Goal: Transaction & Acquisition: Obtain resource

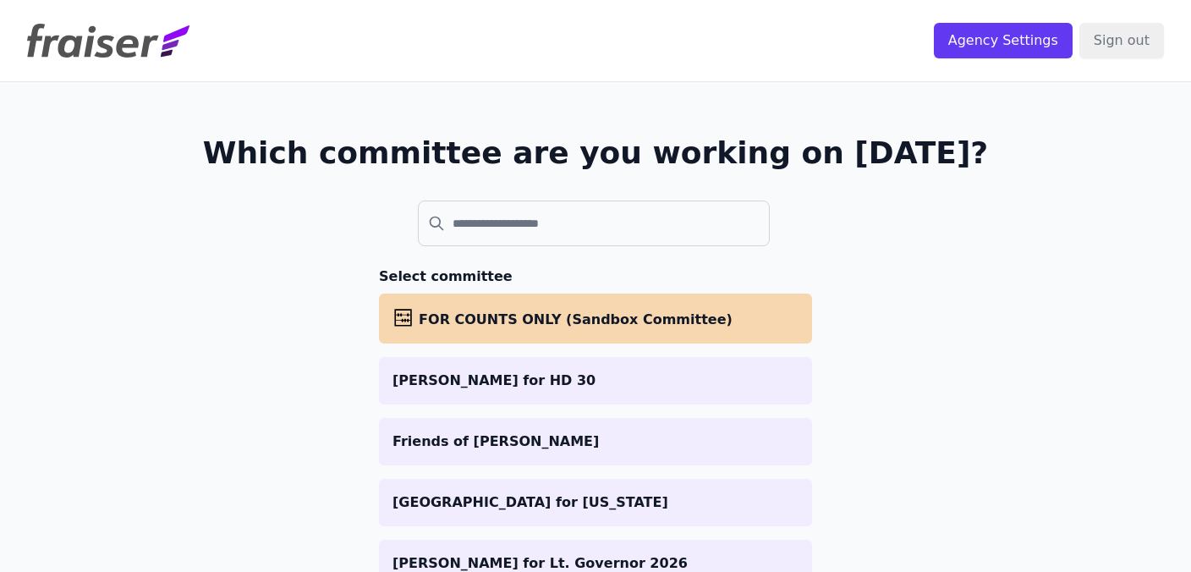
scroll to position [73, 0]
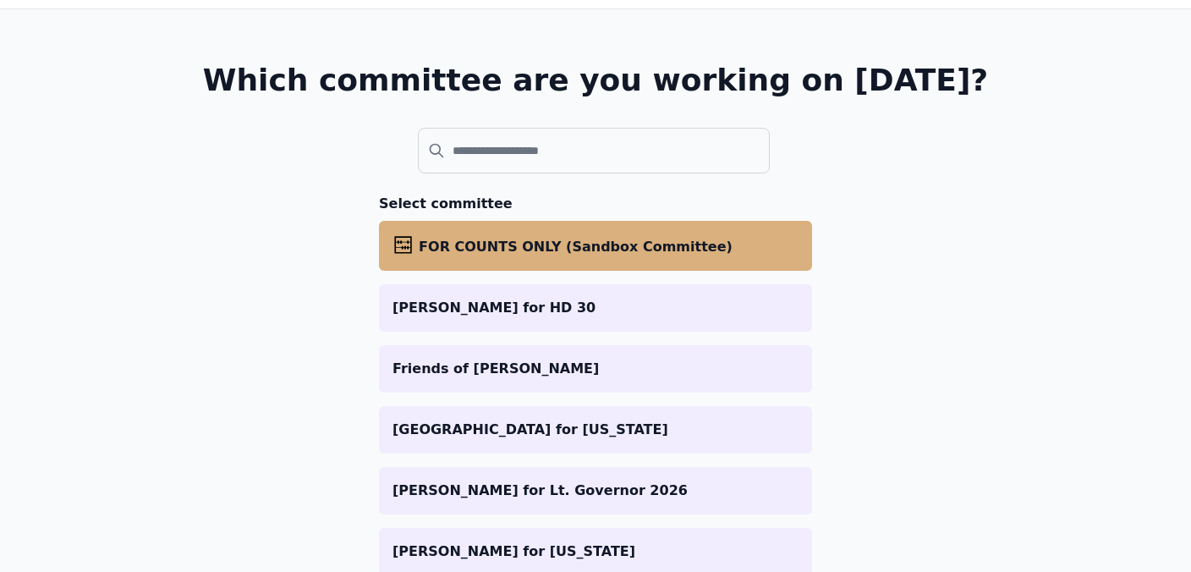
click at [651, 262] on li "abacus FOR COUNTS ONLY (Sandbox Committee)" at bounding box center [595, 246] width 433 height 50
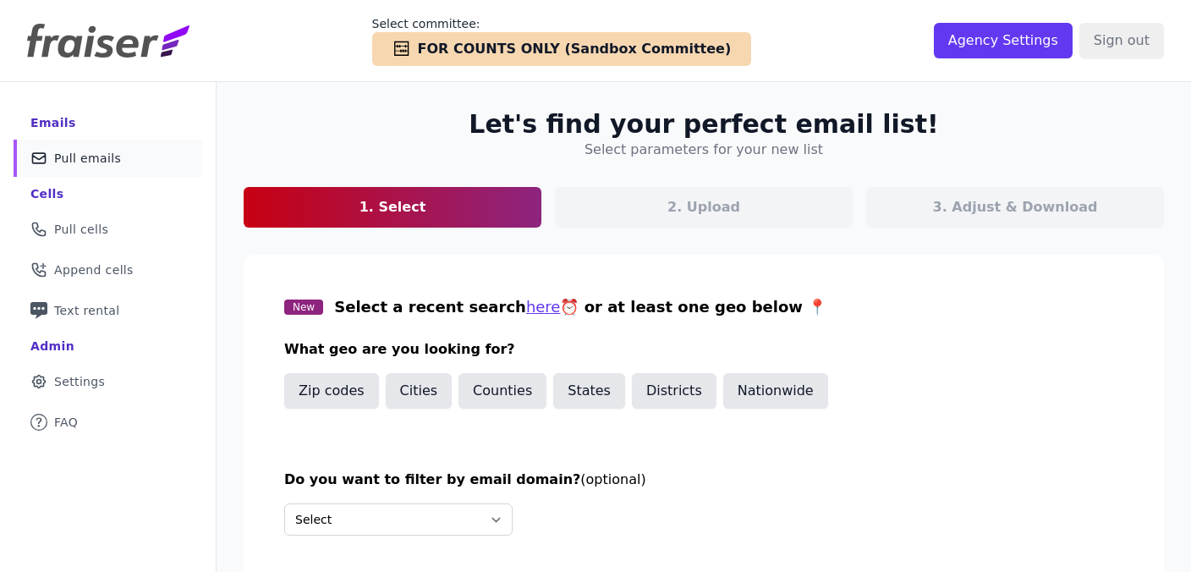
scroll to position [82, 0]
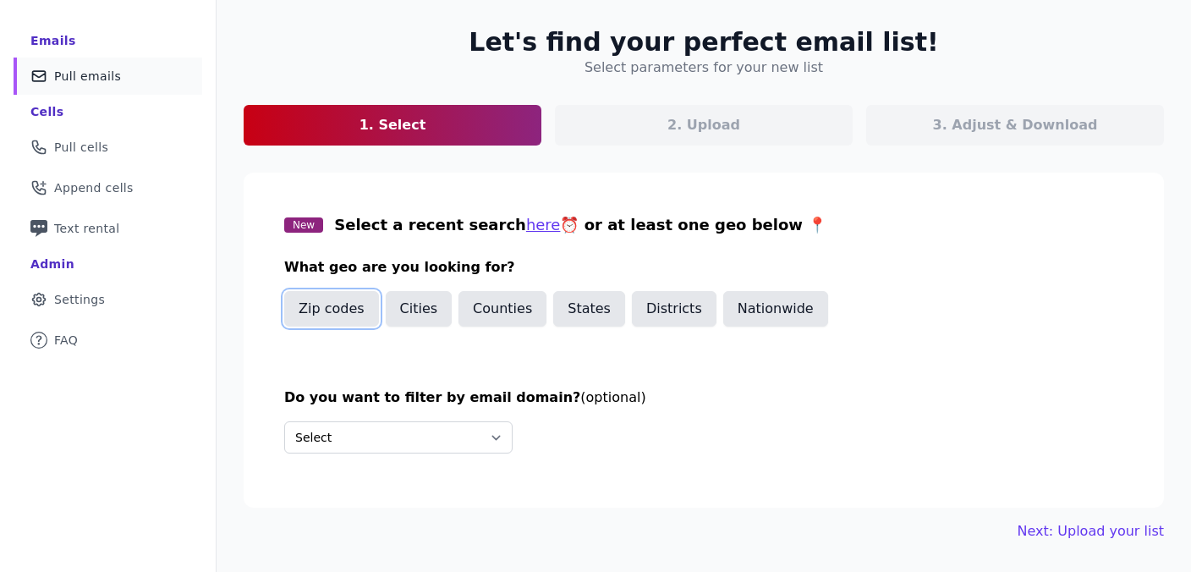
click at [336, 306] on button "Zip codes" at bounding box center [331, 309] width 95 height 36
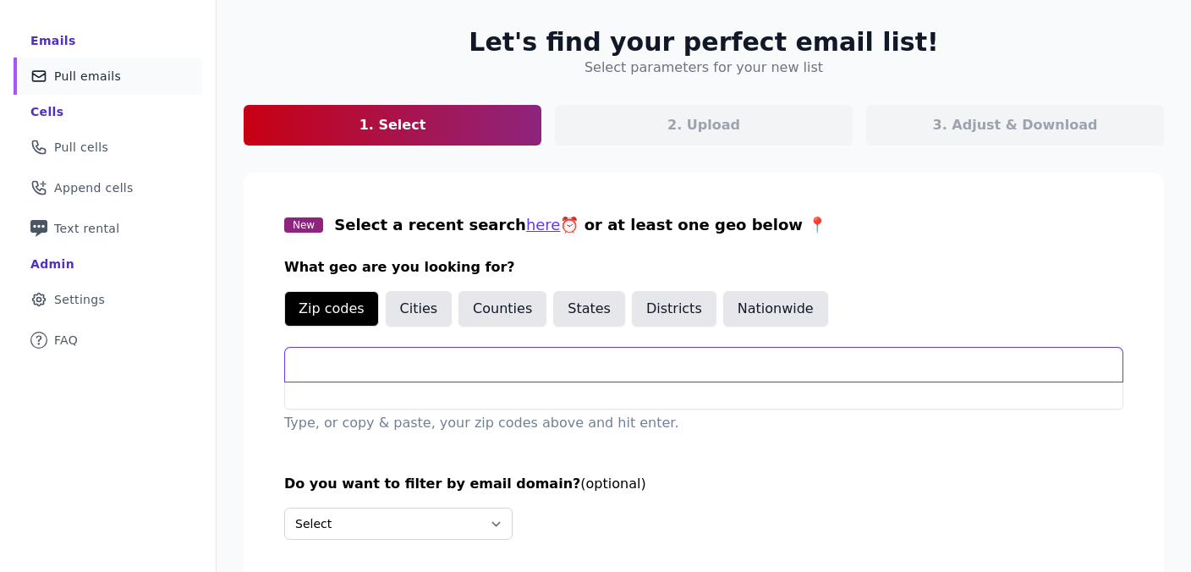
click at [359, 368] on input "text" at bounding box center [703, 365] width 837 height 34
paste input "22643 22642 22639 20198 20197 20187 20186 20184 20180 20176 20175 20158 20144 2…"
type input "22643 22642 22639 20198 20197 20187 20186 20184 20180 20176 20175 20158 20144 2…"
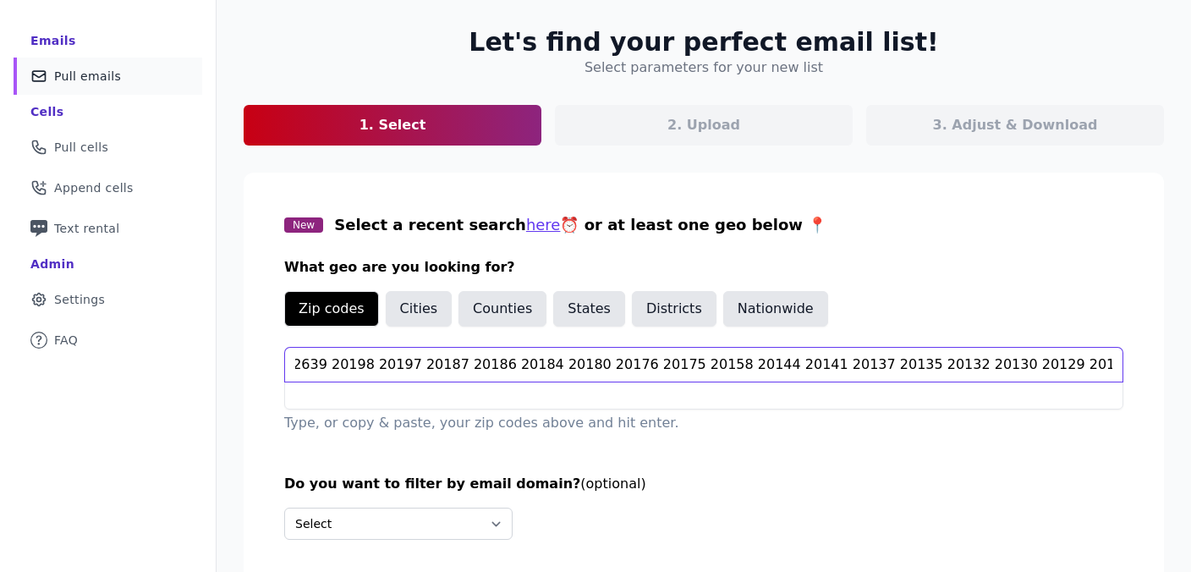
scroll to position [0, 0]
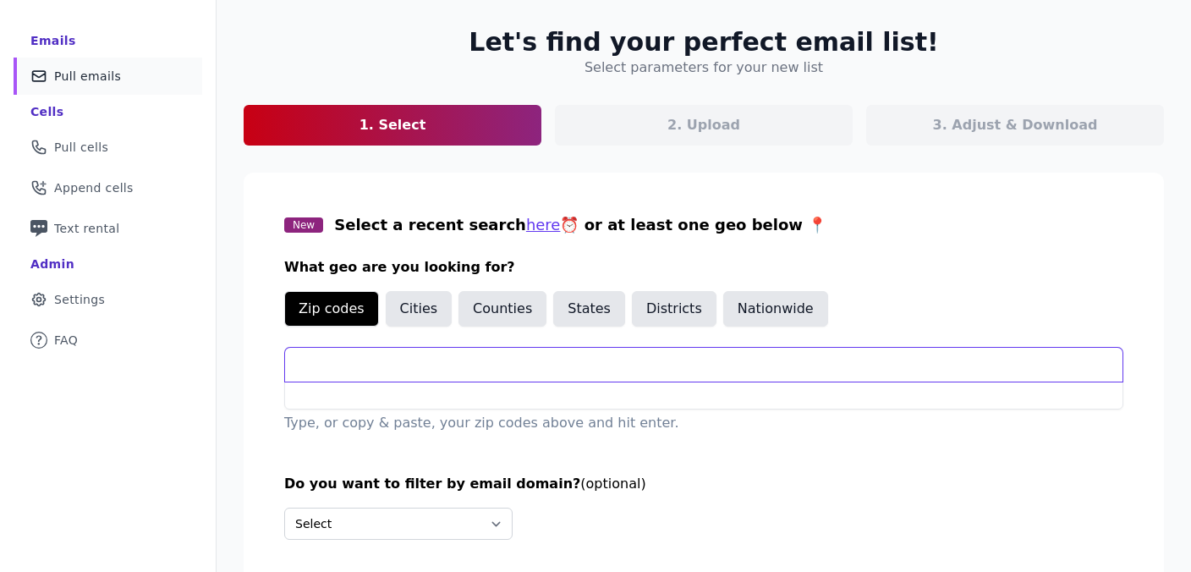
paste input "22643 22642 22639 20198 20197 20187 20186 20184 20180 20176 20175 20158 20144 2…"
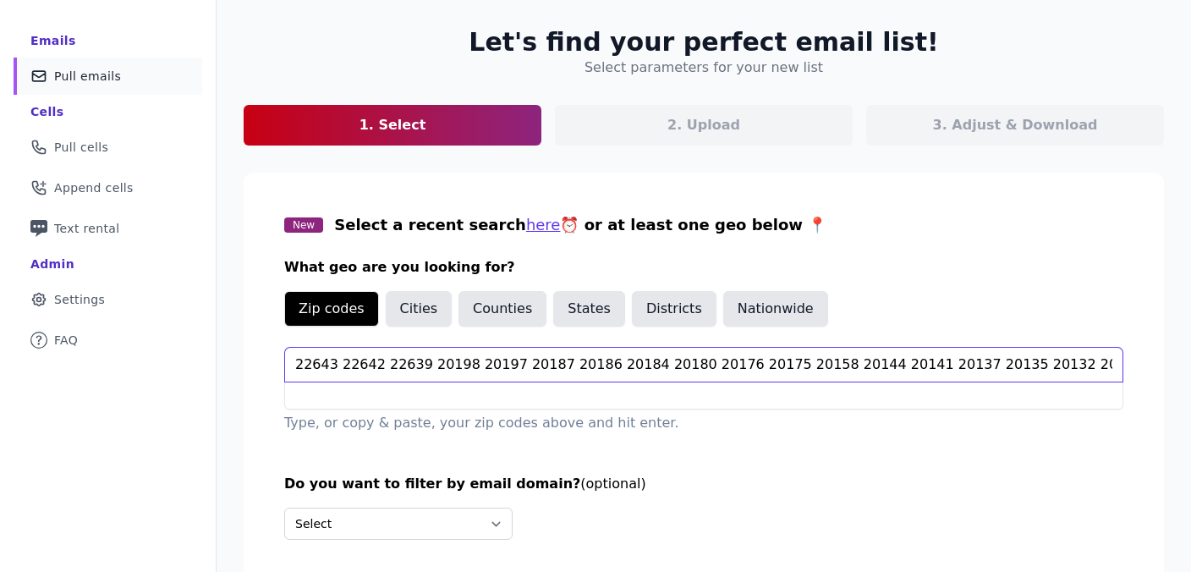
scroll to position [0, 106]
type input "22643 22642 22639 20198 20197 20187 20186 20184 20180 20176 20175 20158 20144 2…"
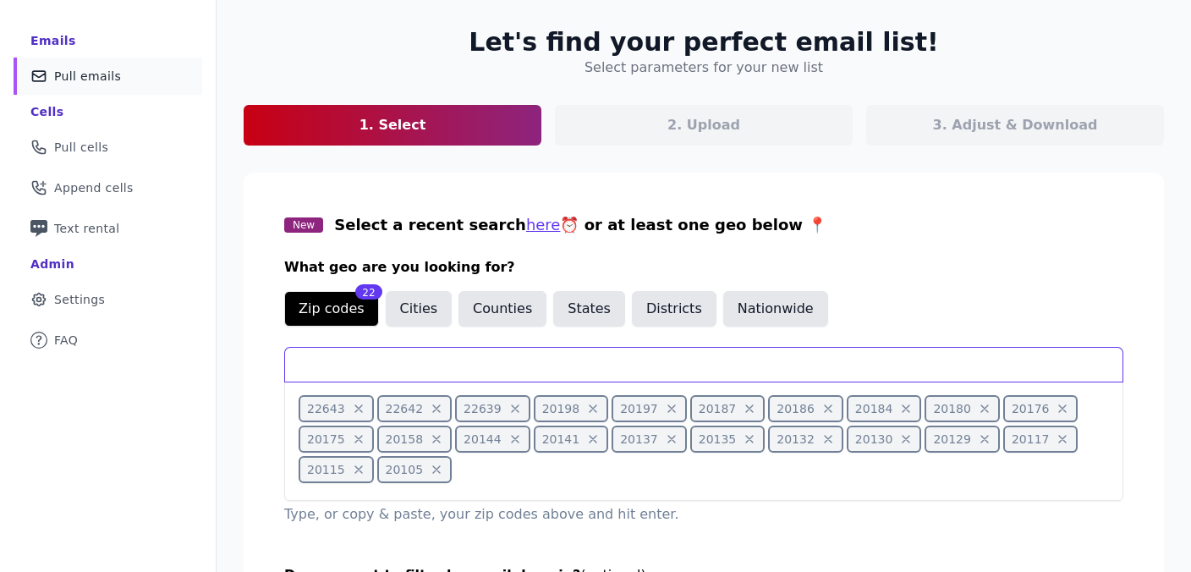
scroll to position [256, 0]
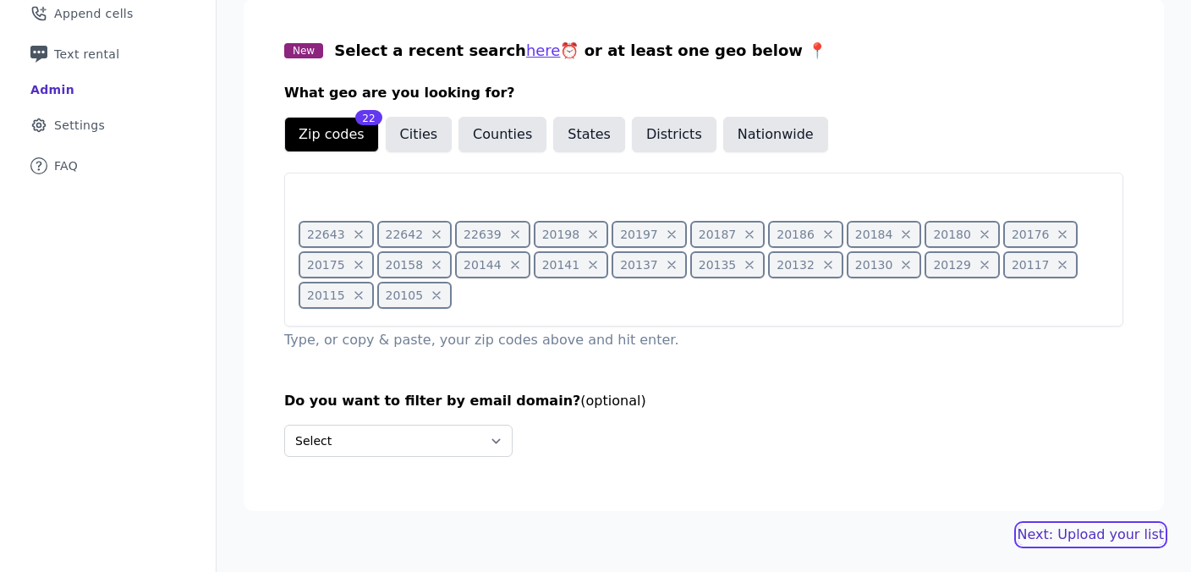
click at [1066, 530] on link "Next: Upload your list" at bounding box center [1090, 534] width 146 height 20
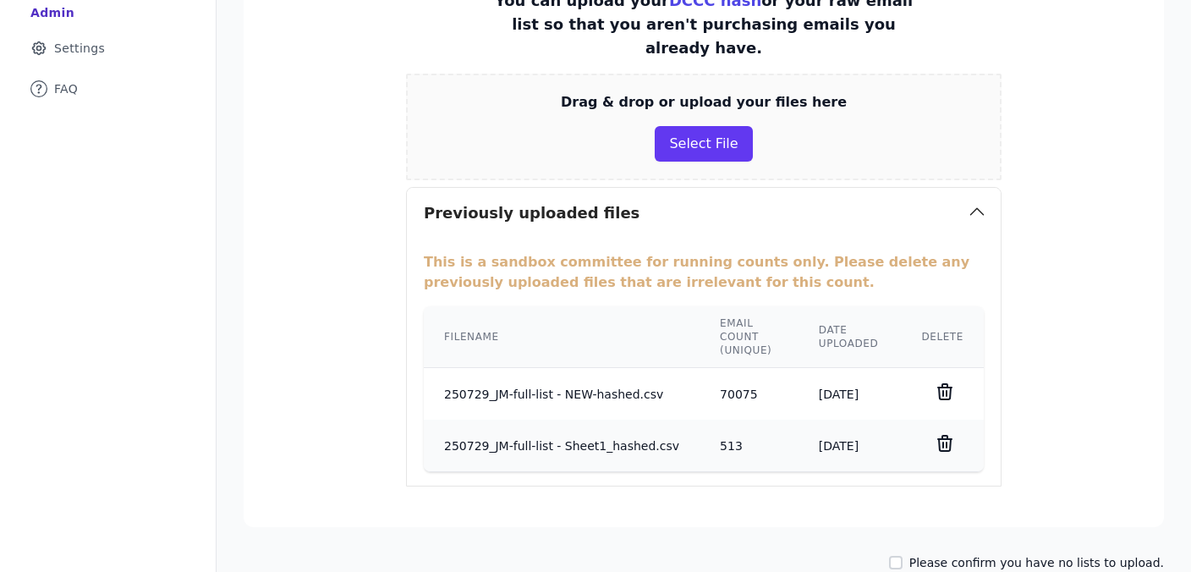
scroll to position [342, 0]
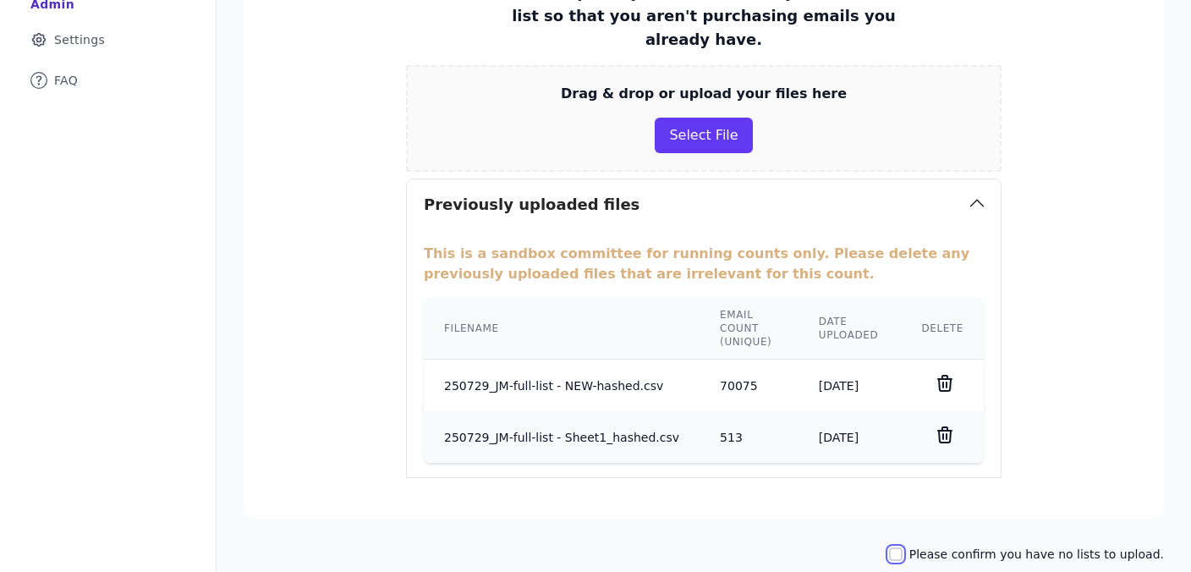
click at [902, 547] on input "Please confirm you have no lists to upload." at bounding box center [896, 554] width 14 height 14
checkbox input "true"
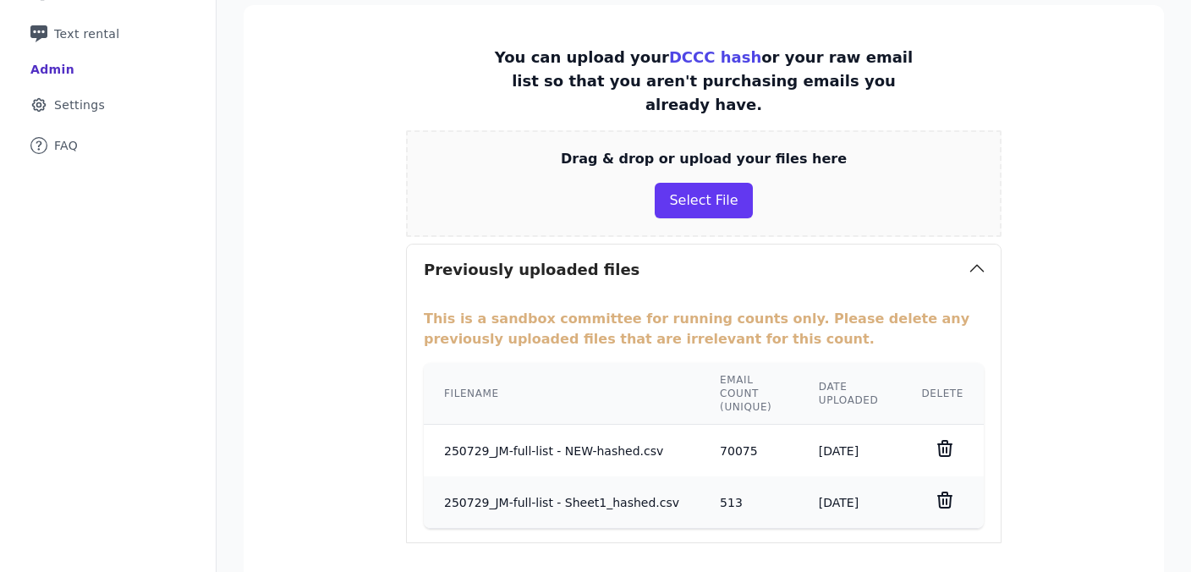
scroll to position [420, 0]
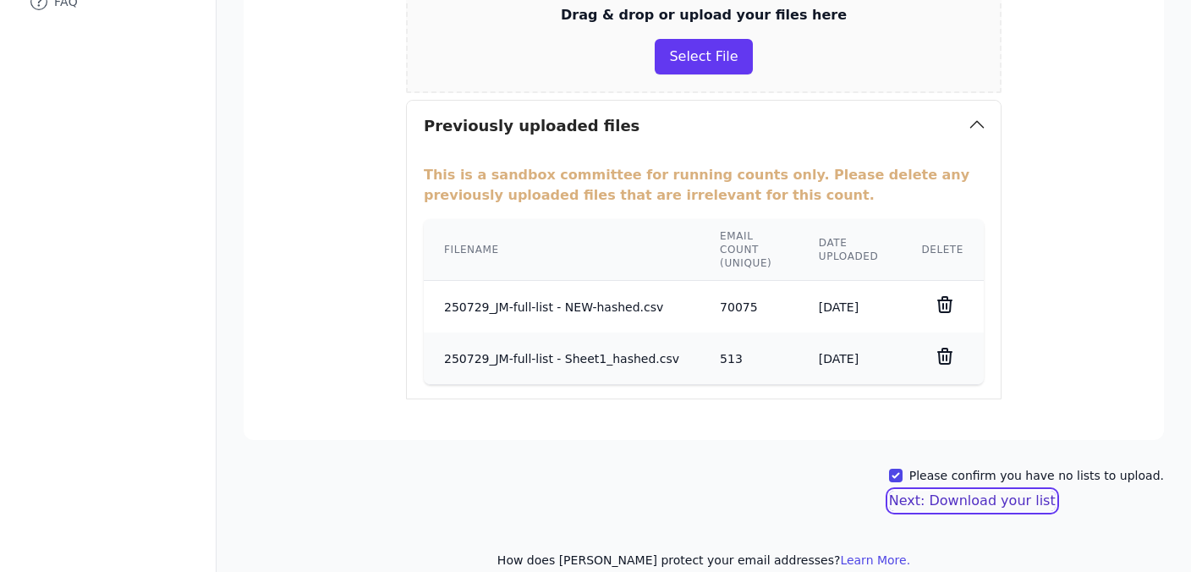
click at [1003, 491] on button "Next: Download your list" at bounding box center [972, 501] width 167 height 20
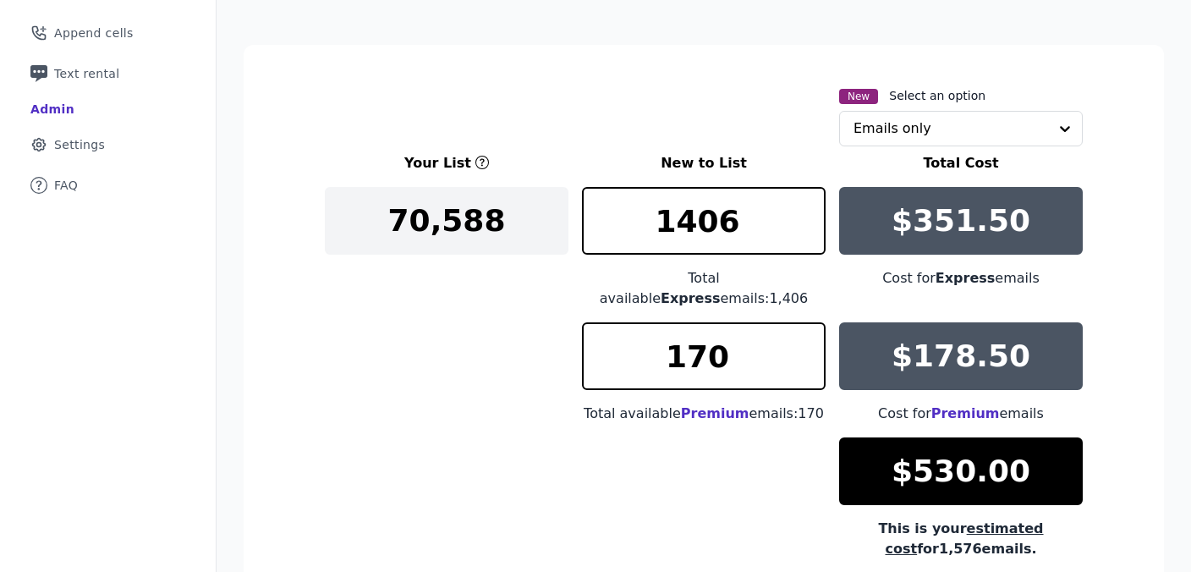
scroll to position [239, 0]
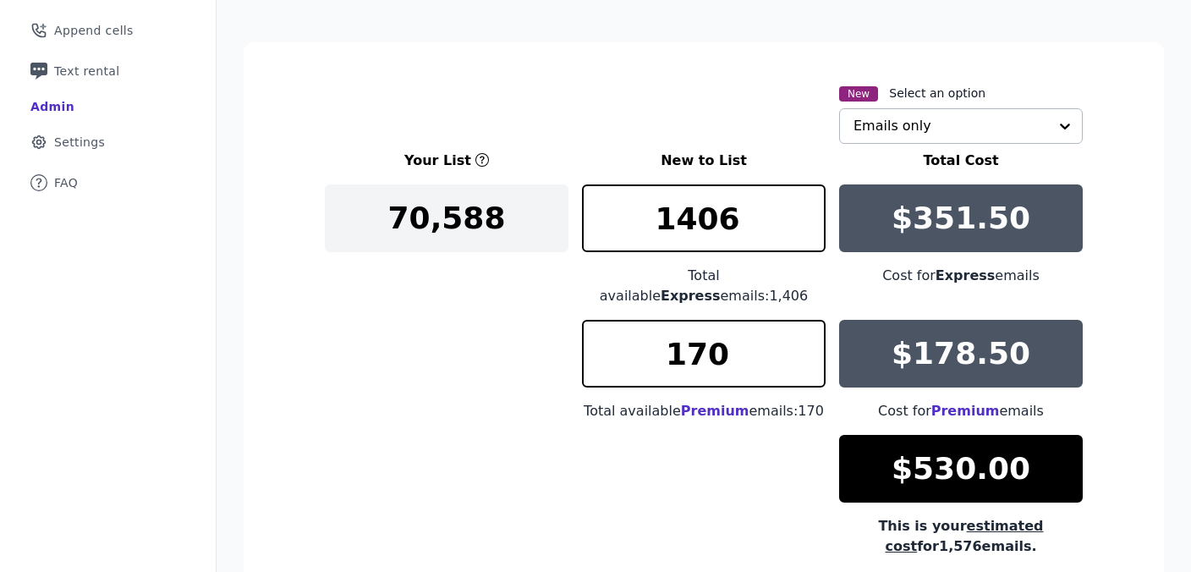
click at [899, 127] on input "text" at bounding box center [950, 126] width 195 height 34
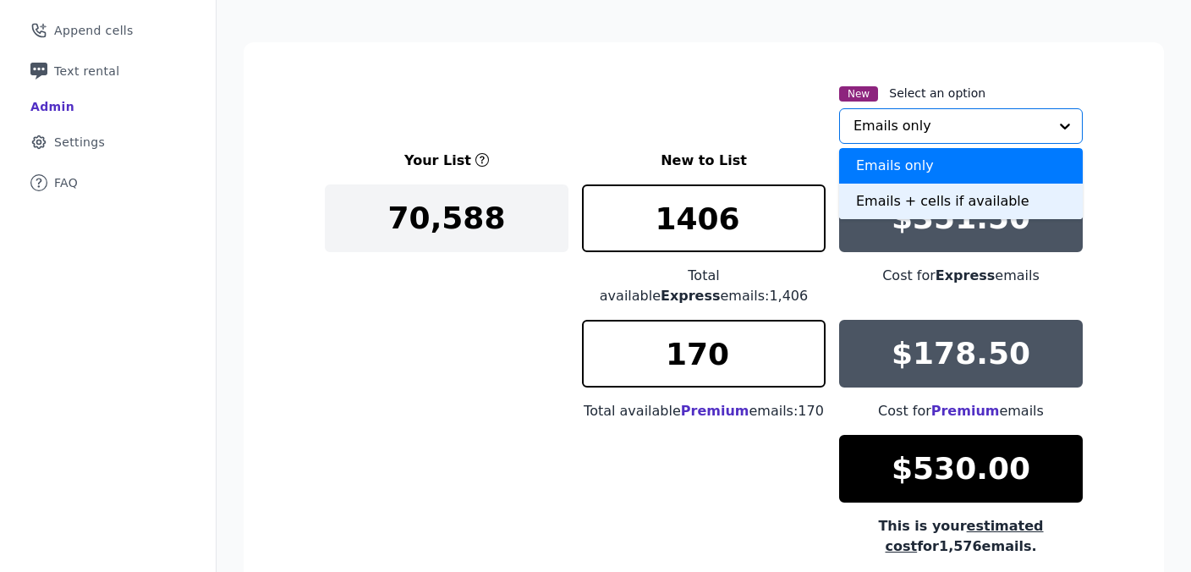
click at [884, 202] on div "Emails + cells if available" at bounding box center [961, 202] width 244 height 36
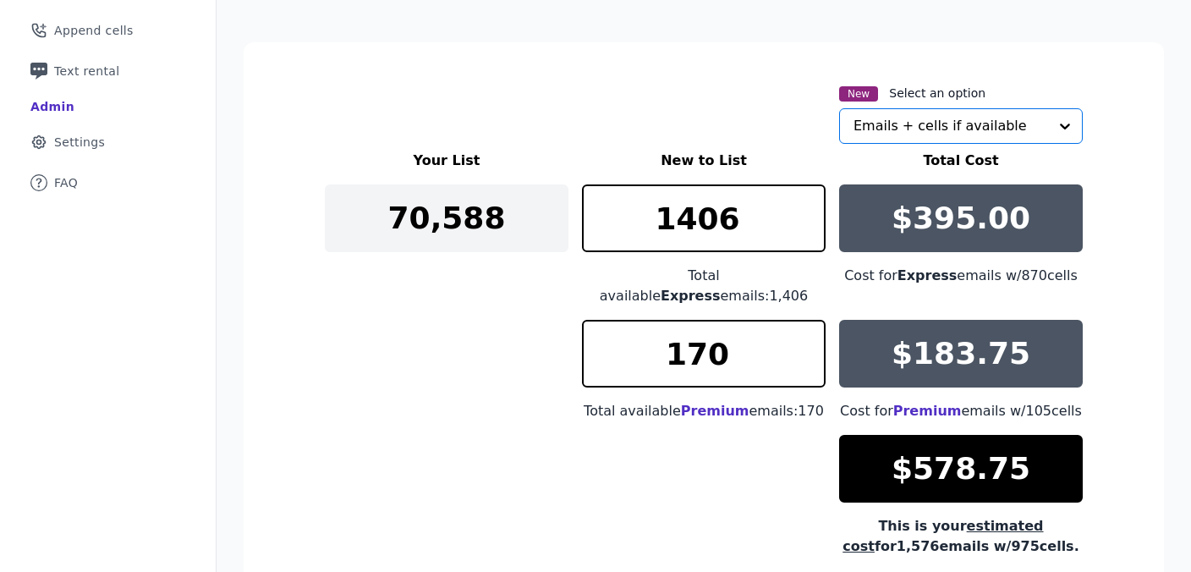
click at [423, 386] on div "Your List New to List Total Cost 70,588 1406 Total available Express emails: 1,…" at bounding box center [704, 354] width 758 height 406
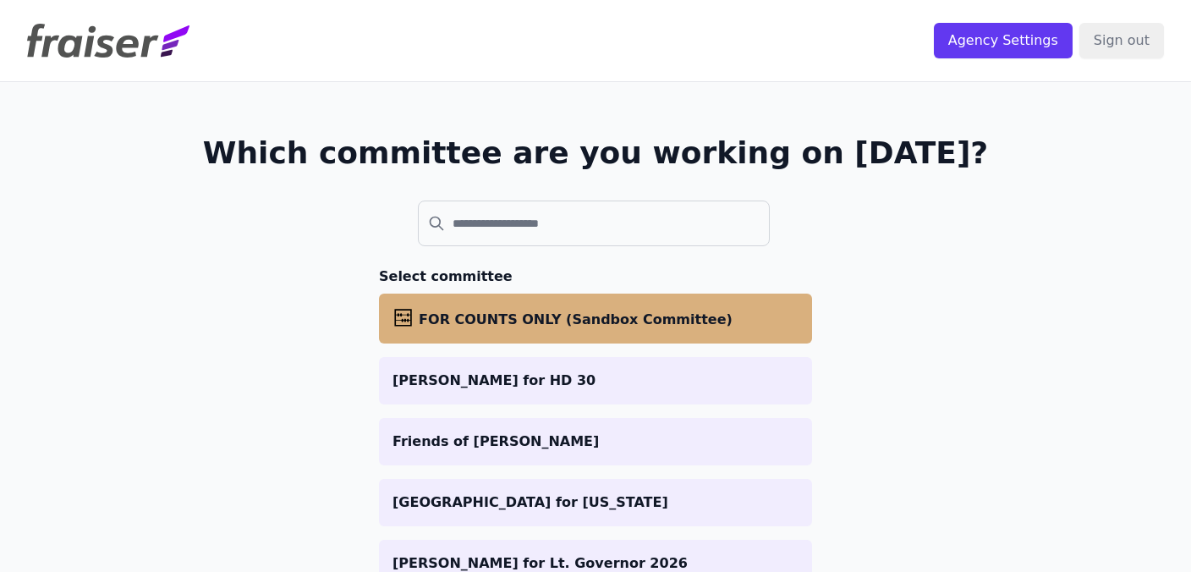
click at [566, 321] on span "FOR COUNTS ONLY (Sandbox Committee)" at bounding box center [576, 319] width 314 height 16
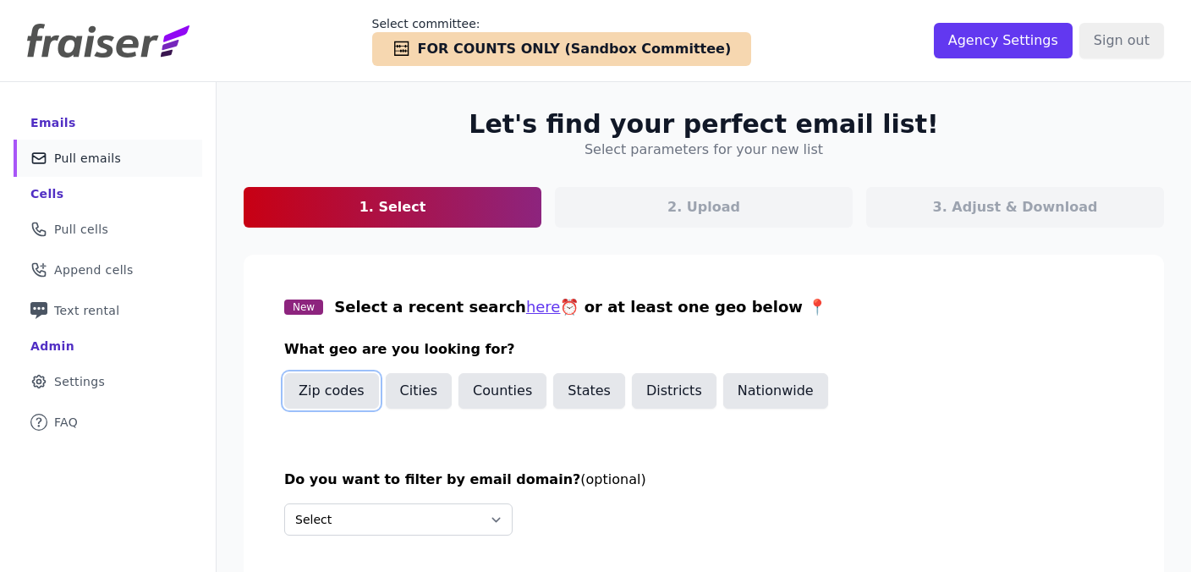
click at [332, 384] on button "Zip codes" at bounding box center [331, 391] width 95 height 36
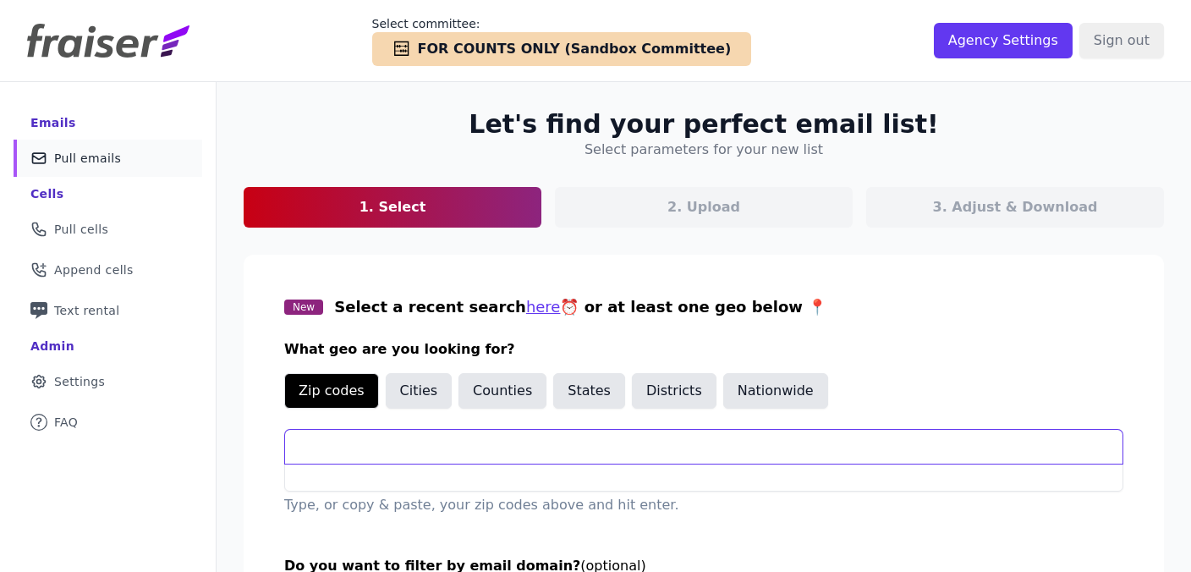
click at [397, 454] on input "text" at bounding box center [703, 447] width 837 height 34
paste input "22643 22642 22639 20198 20197 20187 20186 20184 20180 20176 20175 20158 20144 2…"
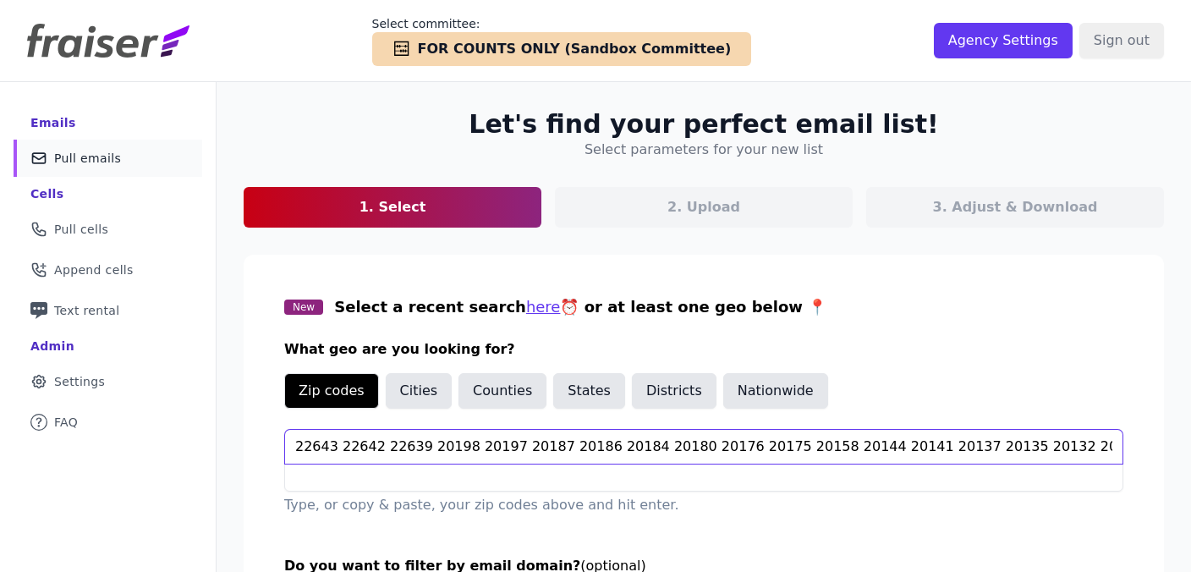
scroll to position [0, 106]
type input "22643 22642 22639 20198 20197 20187 20186 20184 20180 20176 20175 20158 20144 2…"
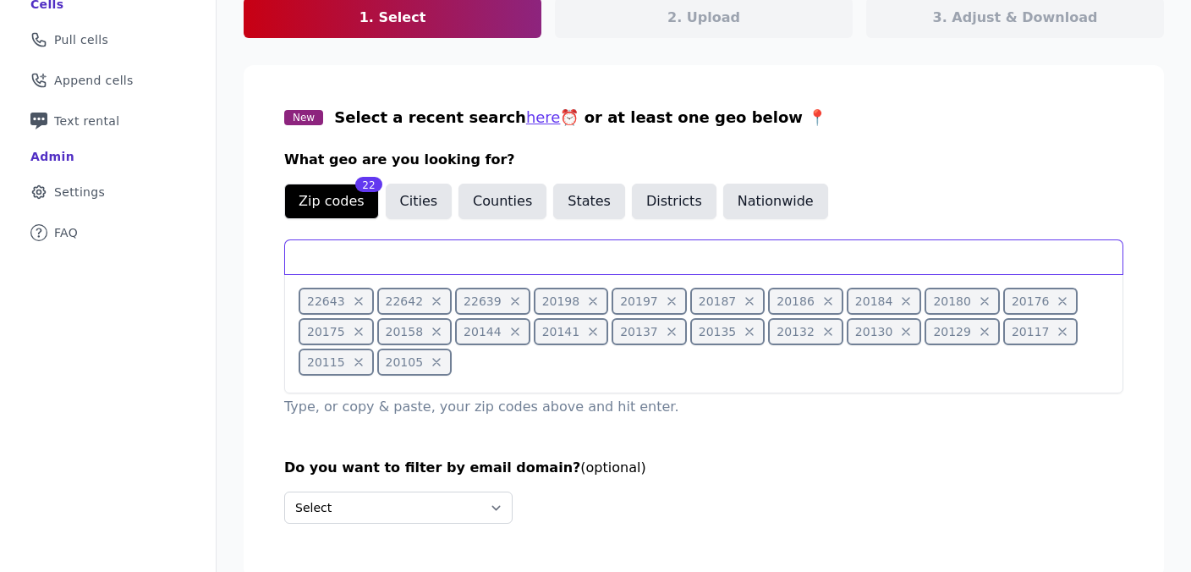
scroll to position [256, 0]
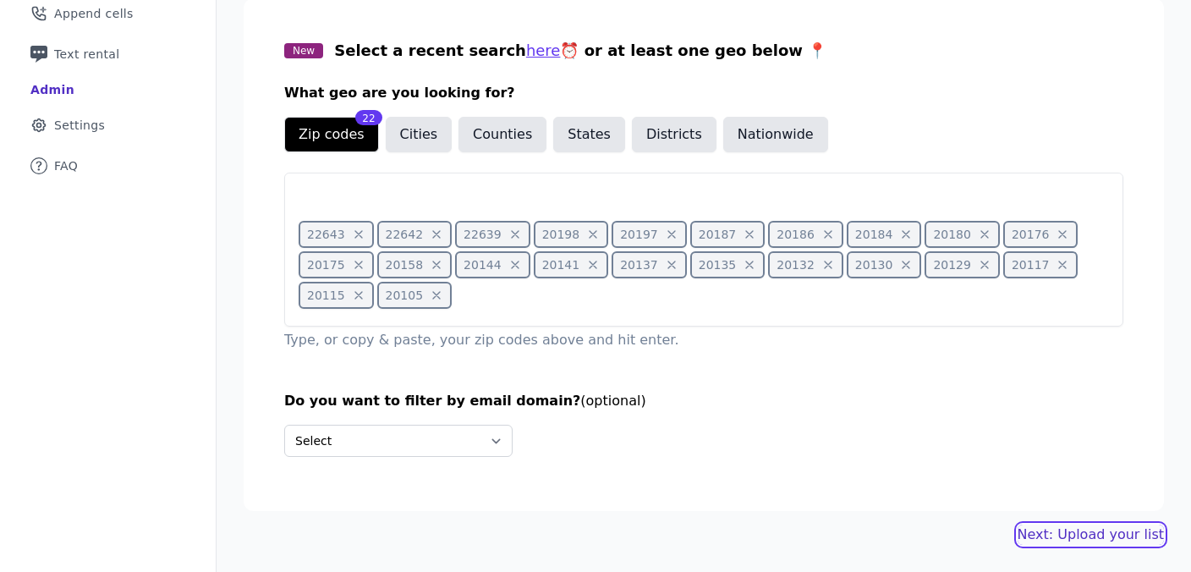
click at [1069, 534] on link "Next: Upload your list" at bounding box center [1090, 534] width 146 height 20
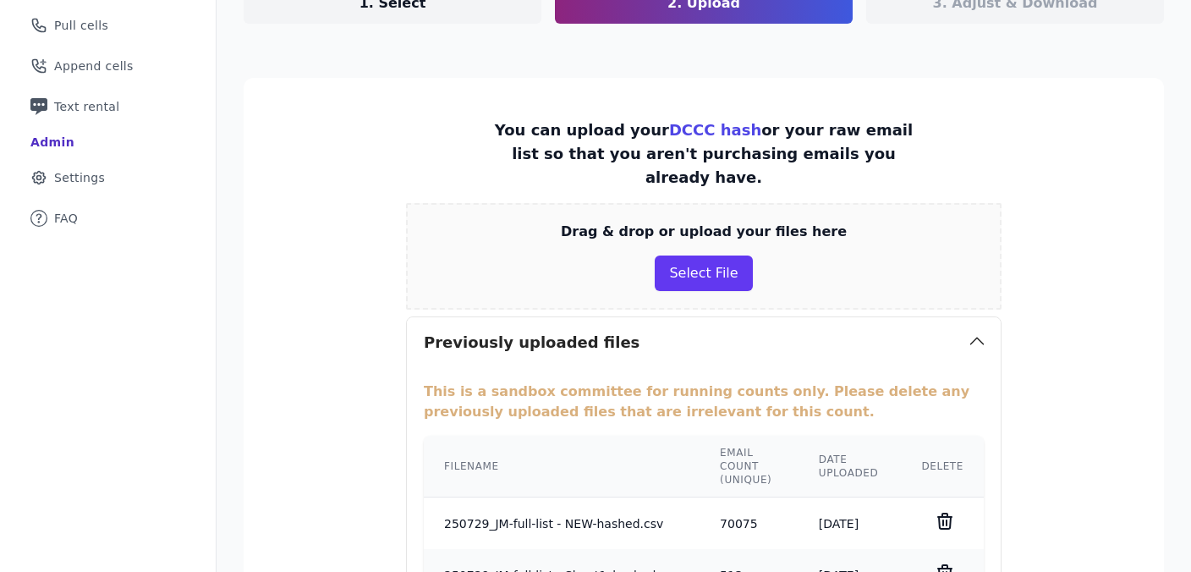
scroll to position [365, 0]
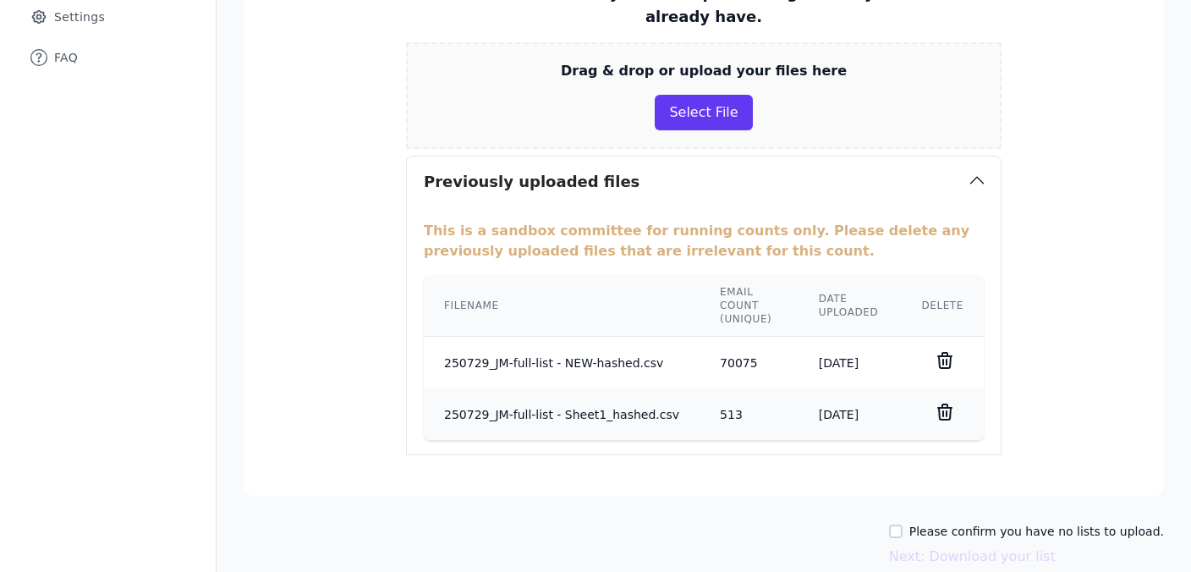
click at [947, 353] on icon at bounding box center [945, 360] width 14 height 15
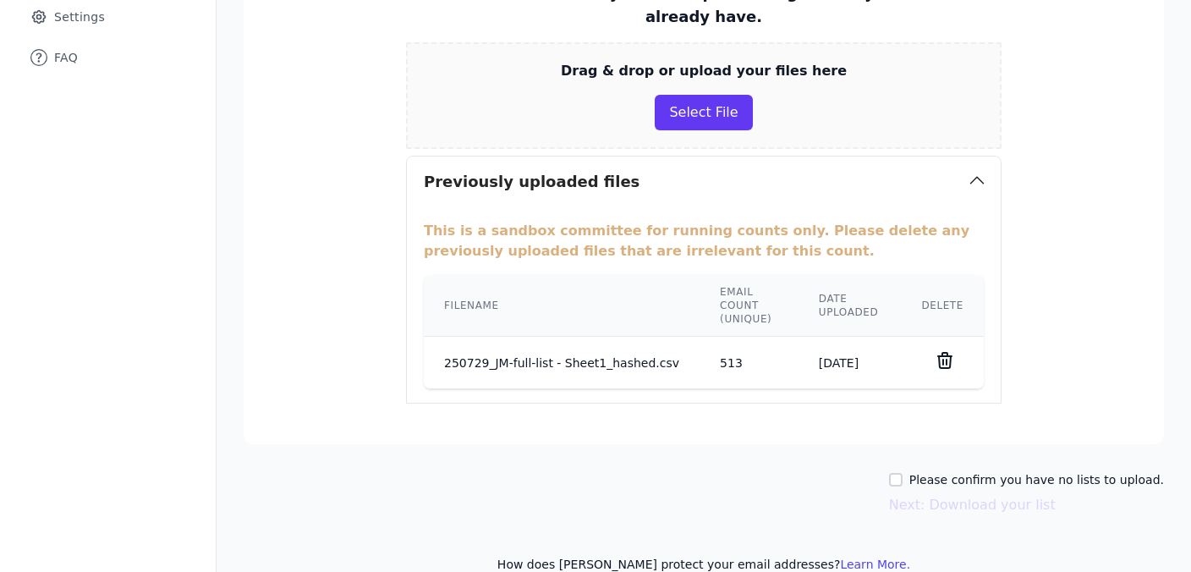
click at [947, 353] on icon at bounding box center [945, 360] width 14 height 15
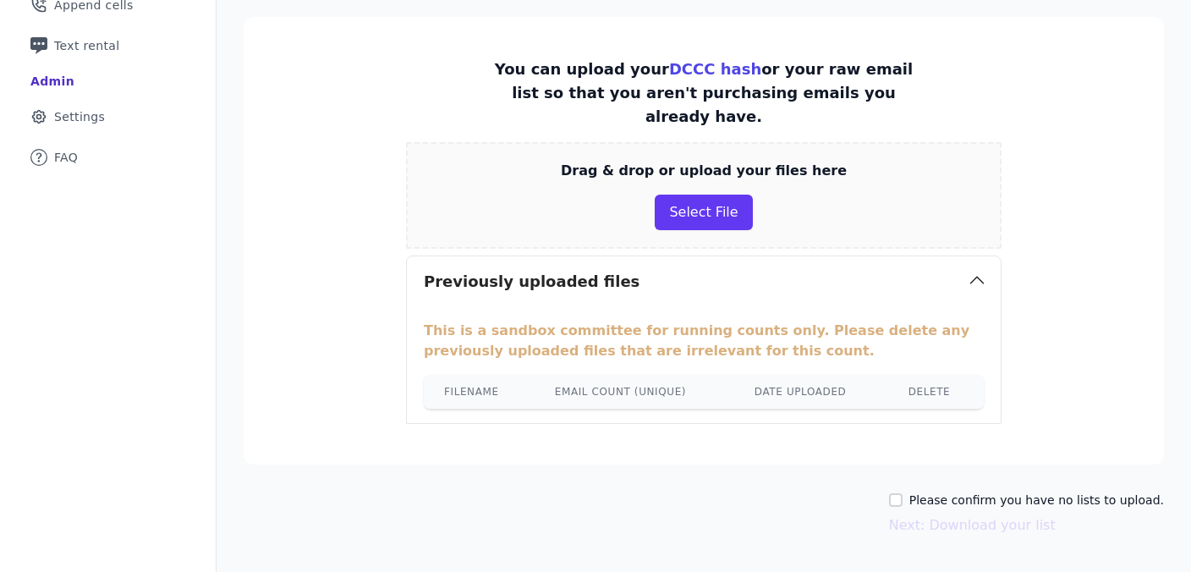
scroll to position [289, 0]
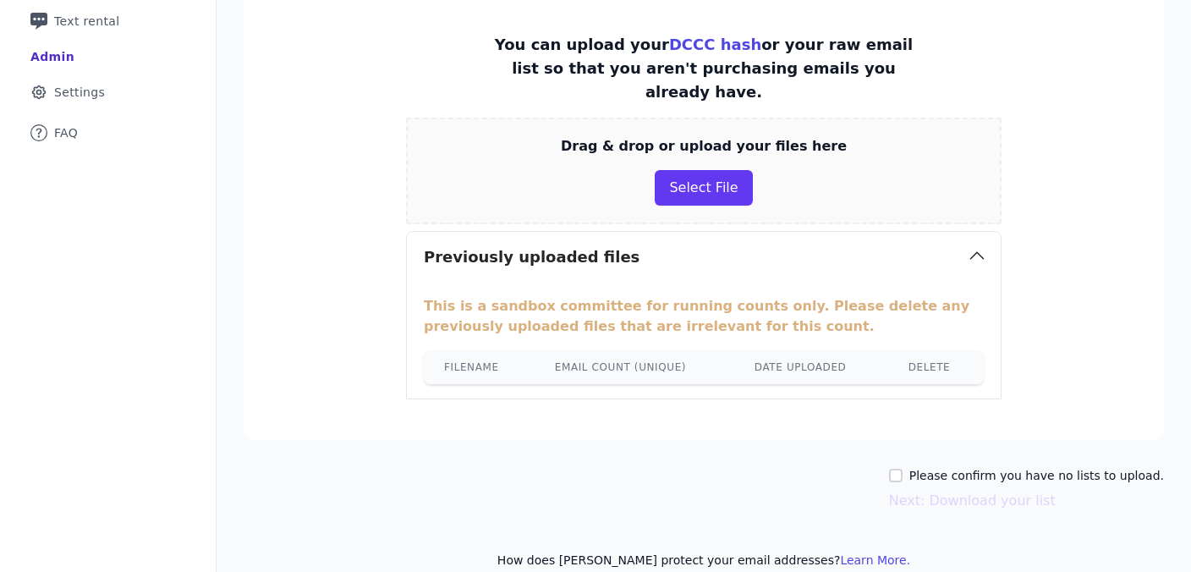
click at [962, 467] on label "Please confirm you have no lists to upload." at bounding box center [1036, 475] width 255 height 17
click at [902, 469] on input "Please confirm you have no lists to upload." at bounding box center [896, 476] width 14 height 14
checkbox input "true"
click at [963, 491] on button "Next: Download your list" at bounding box center [972, 501] width 167 height 20
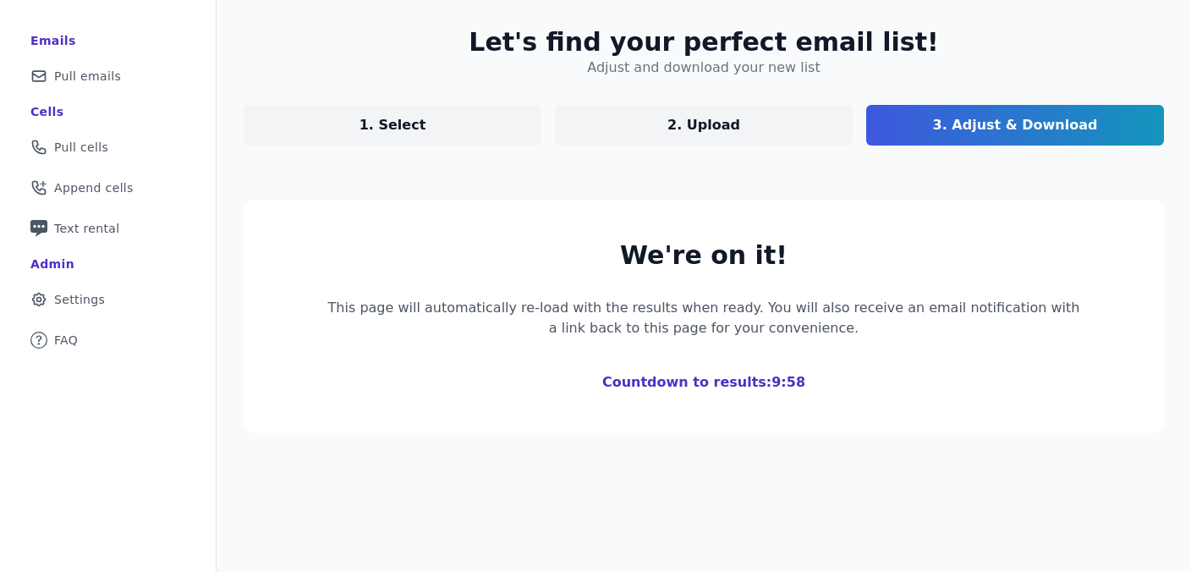
scroll to position [289, 0]
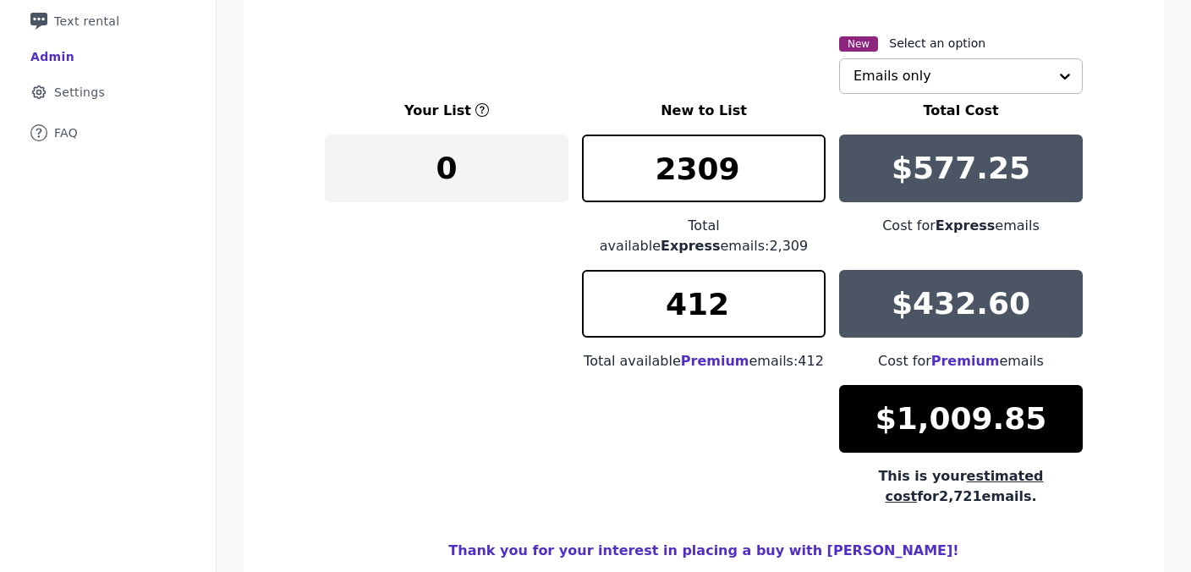
click at [938, 77] on input "text" at bounding box center [950, 76] width 195 height 34
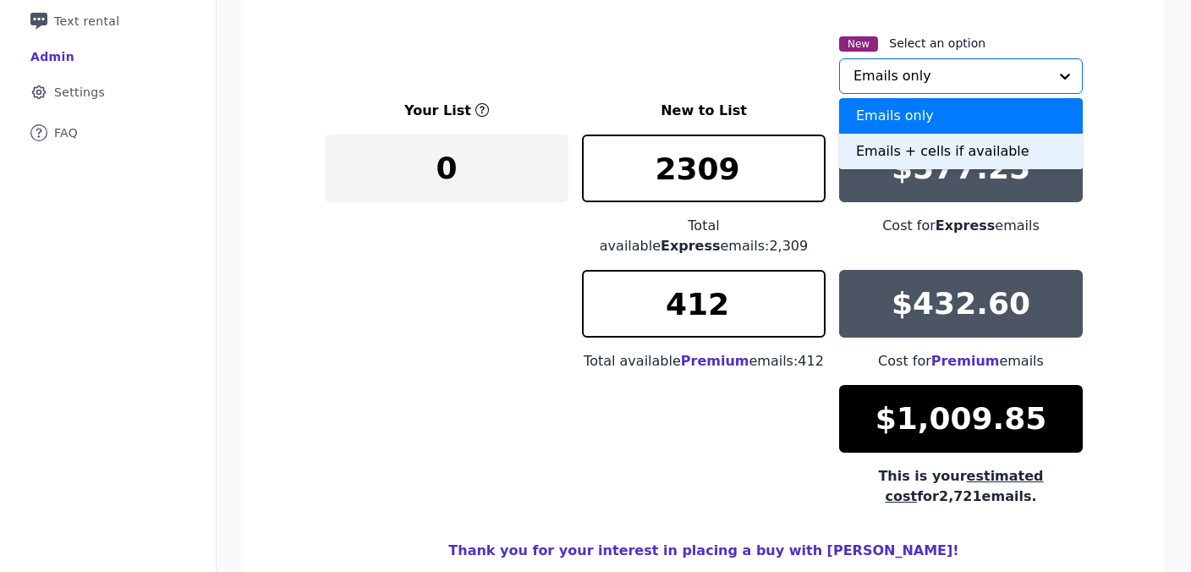
click at [901, 149] on div "Emails + cells if available" at bounding box center [961, 152] width 244 height 36
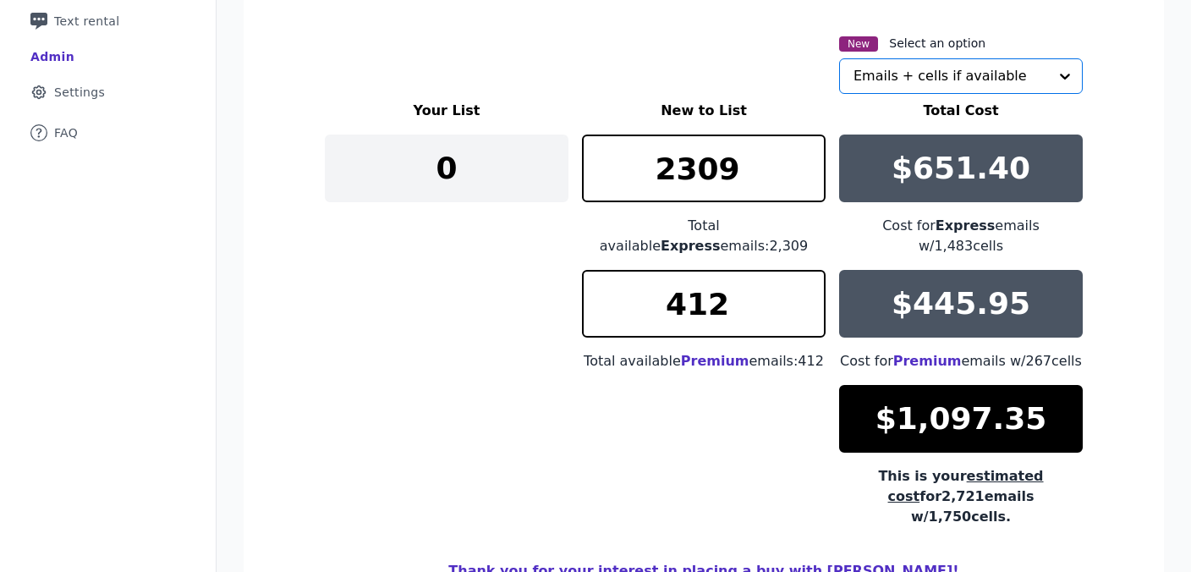
click at [1116, 254] on section "New Select an option Option Emails + cells if available, selected. Select is fo…" at bounding box center [704, 333] width 920 height 683
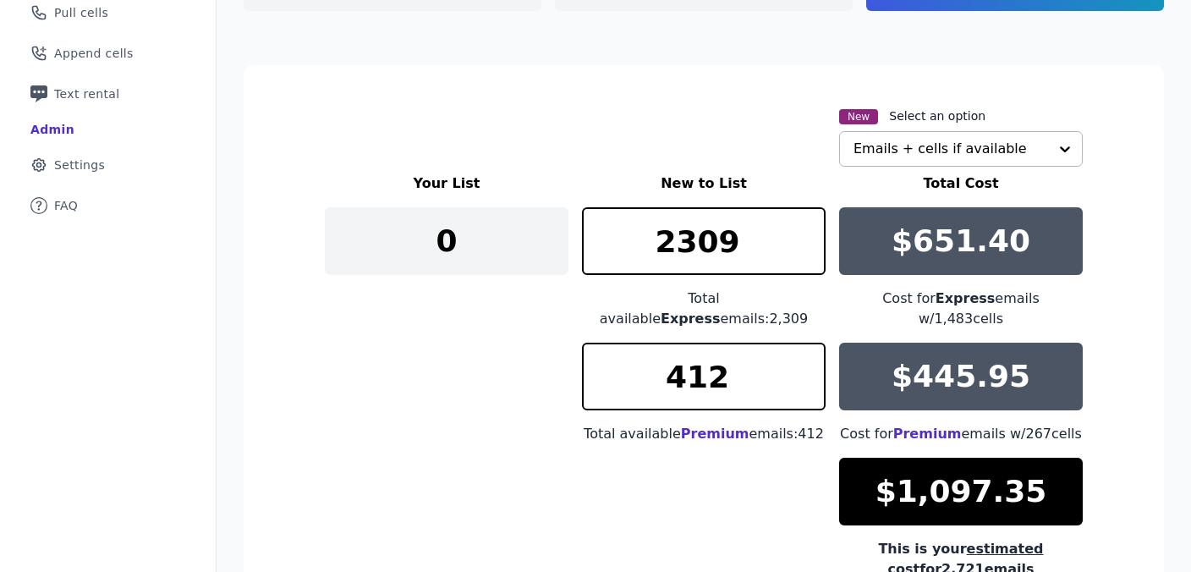
scroll to position [231, 0]
